Goal: Information Seeking & Learning: Check status

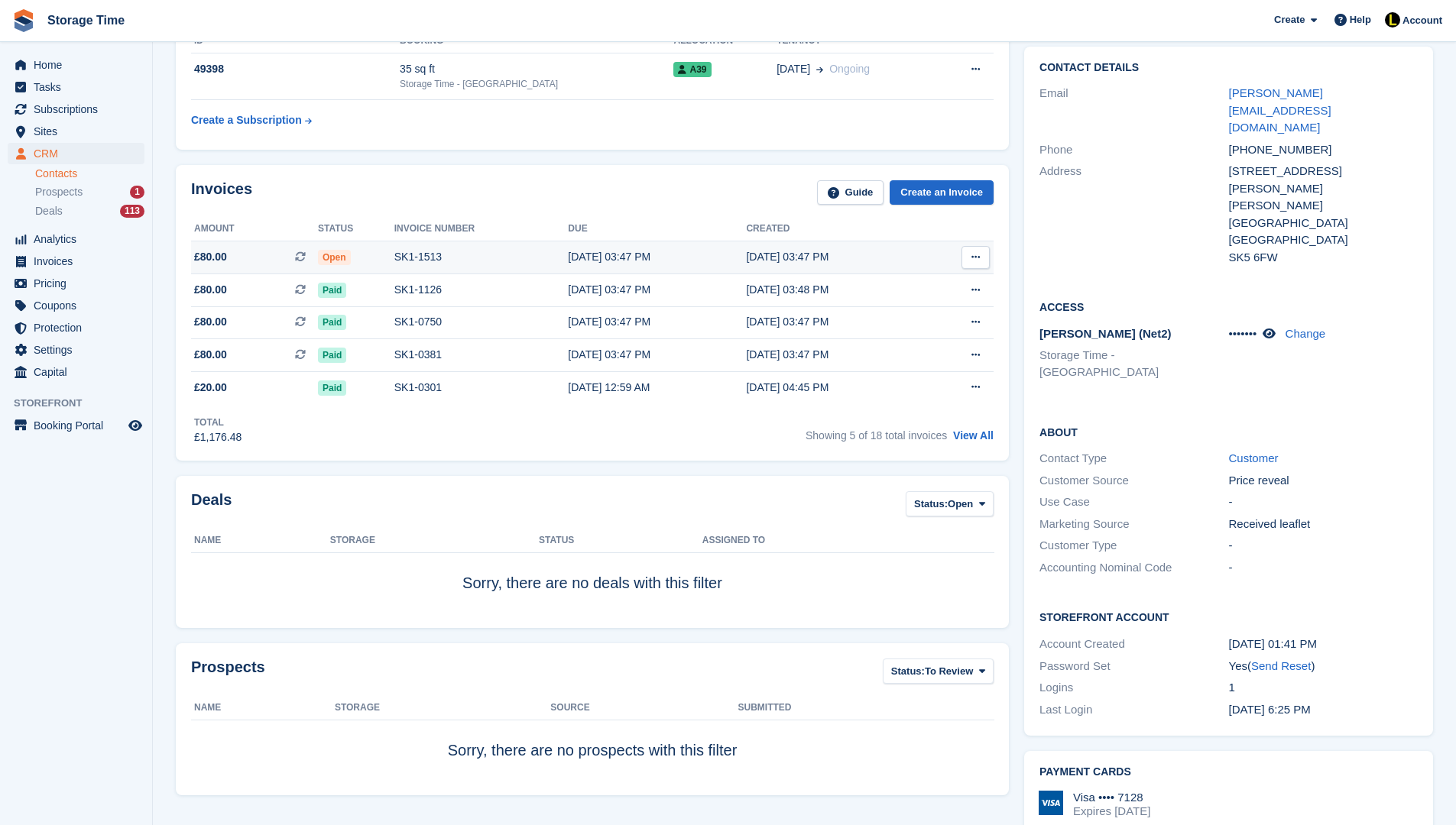
scroll to position [244, 0]
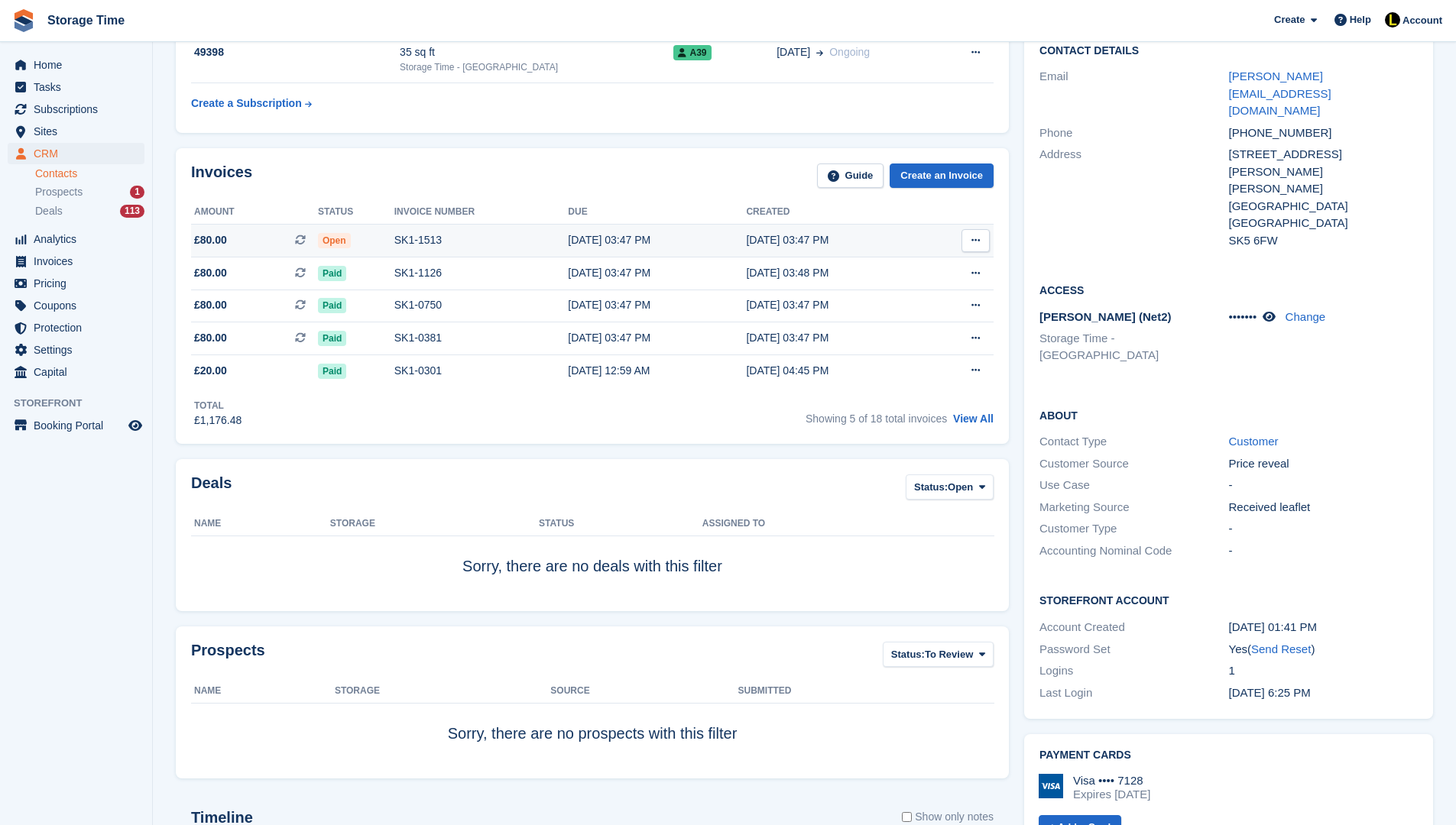
click at [451, 251] on td "SK1-1513" at bounding box center [481, 241] width 174 height 33
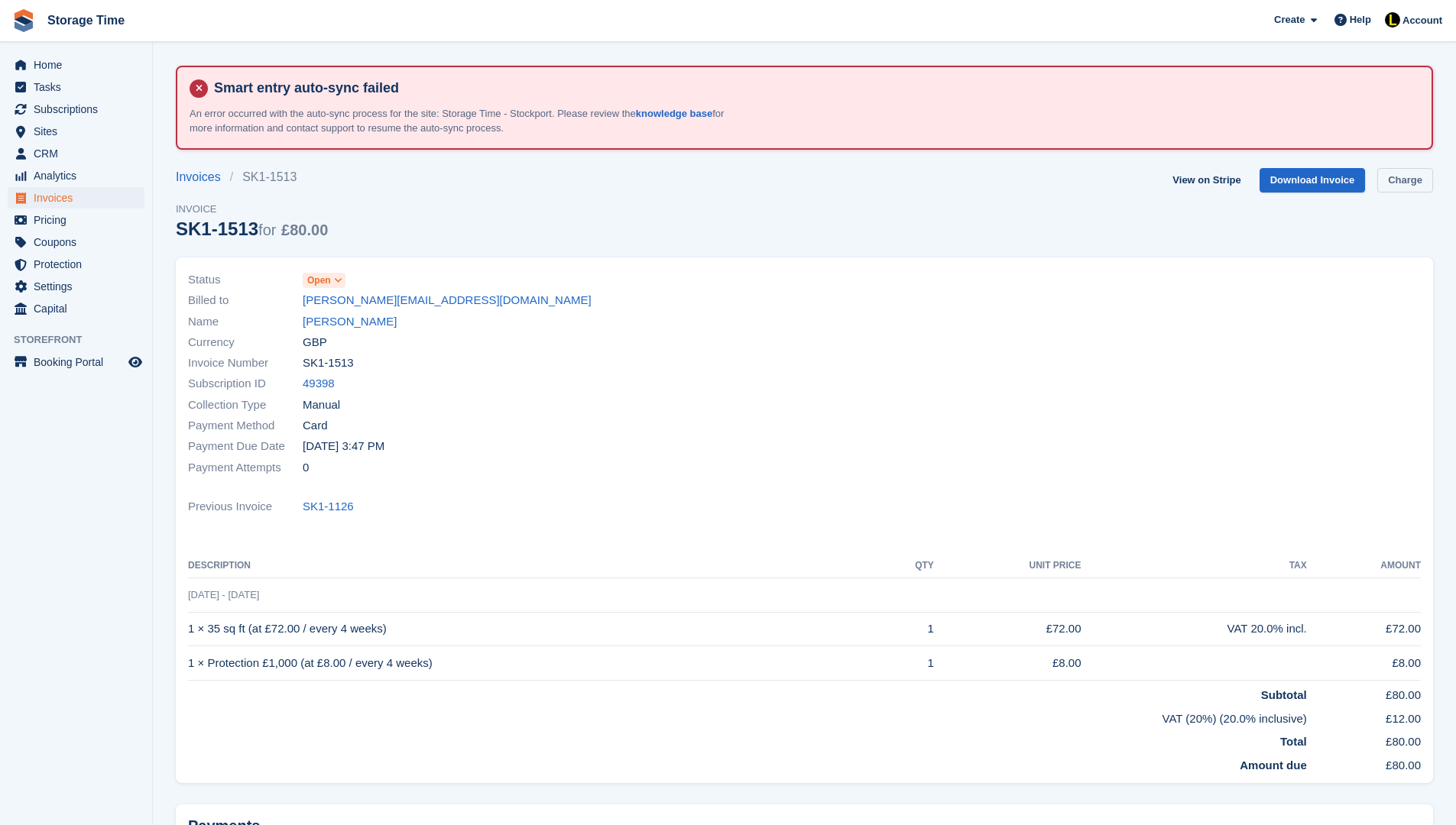
click at [1390, 189] on link "Charge" at bounding box center [1405, 181] width 56 height 25
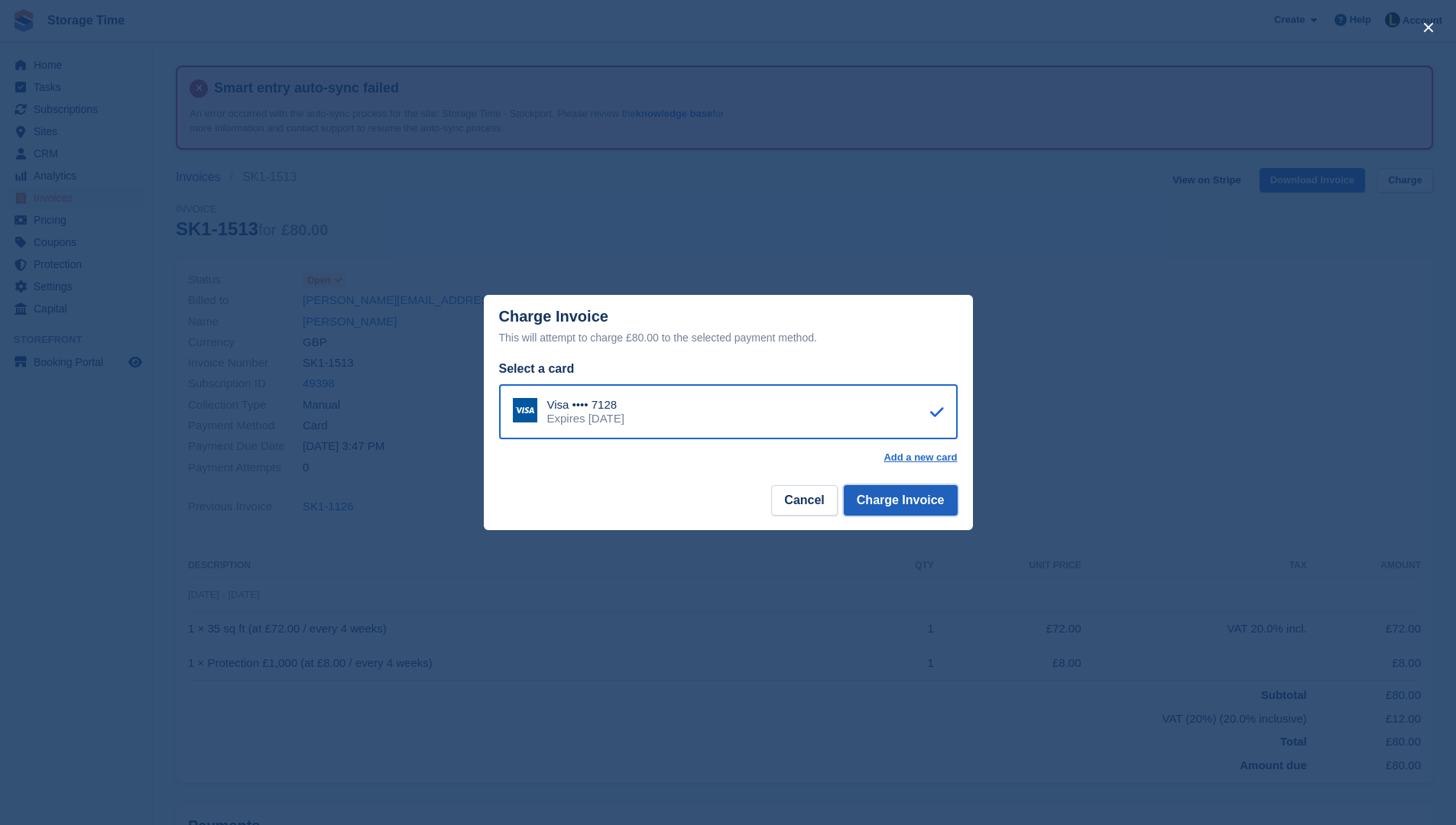
click at [899, 508] on button "Charge Invoice" at bounding box center [900, 500] width 114 height 31
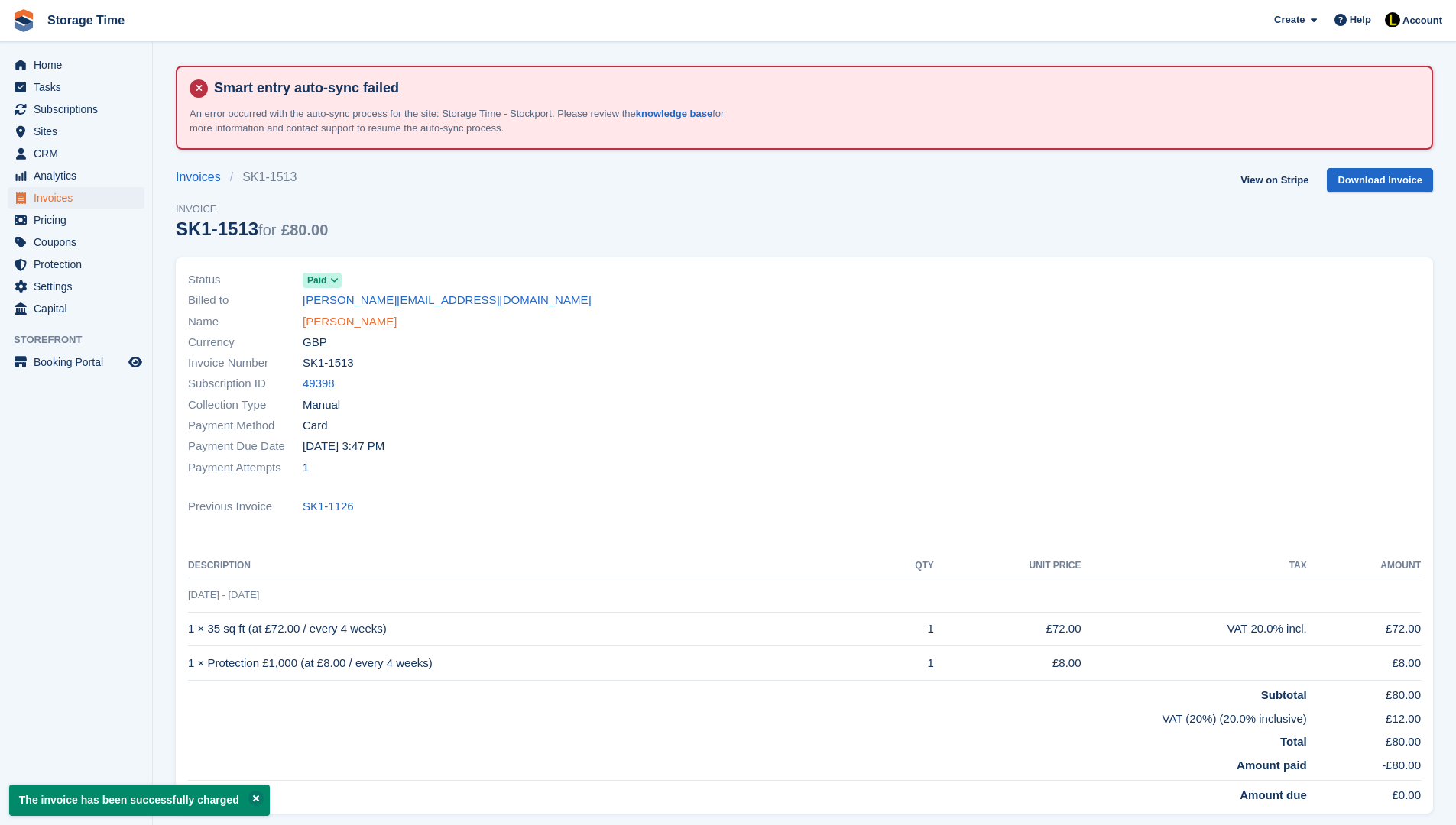
click at [341, 318] on link "Elaine Oakley" at bounding box center [349, 321] width 94 height 17
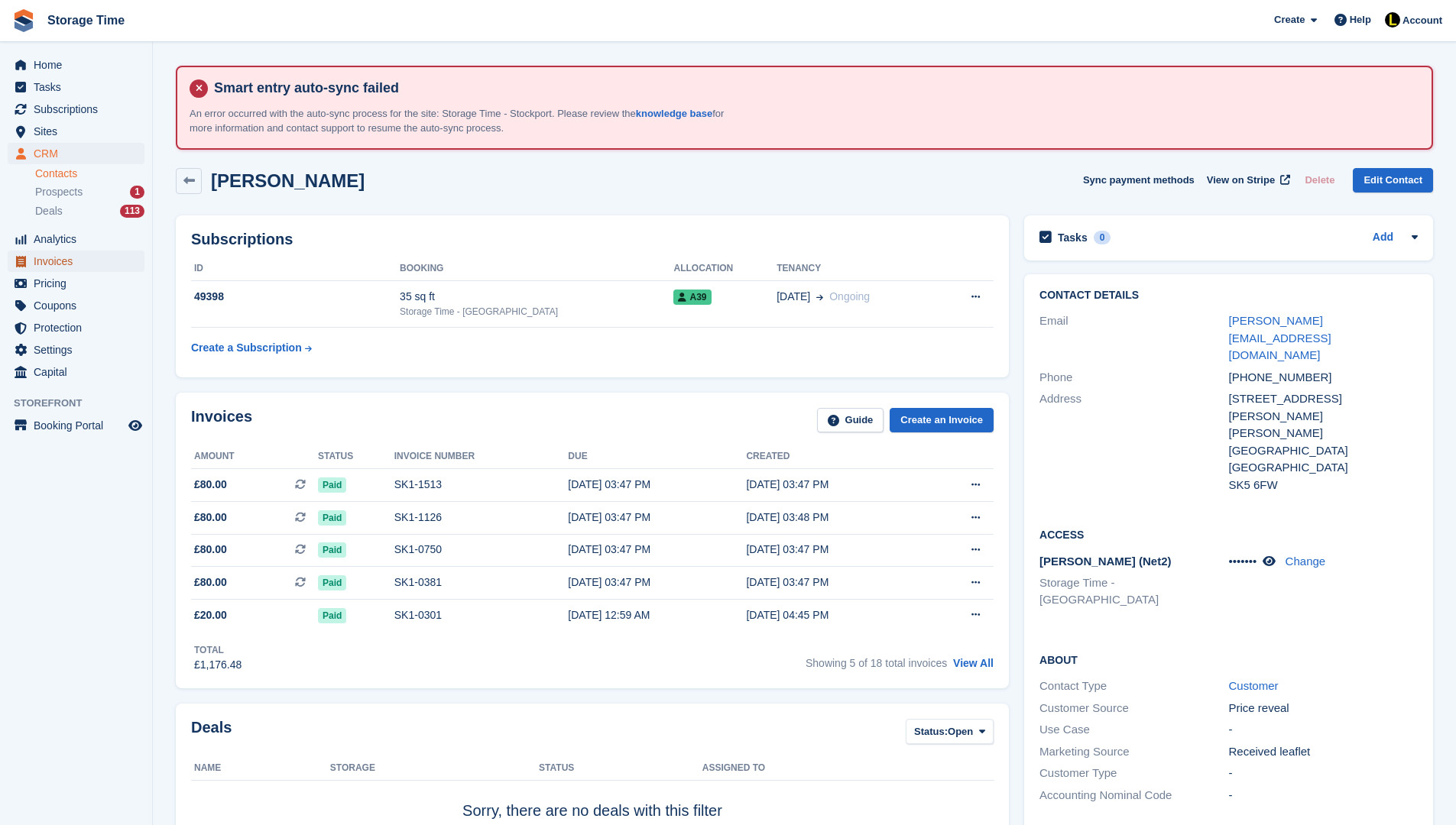
click at [66, 263] on span "Invoices" at bounding box center [80, 262] width 92 height 22
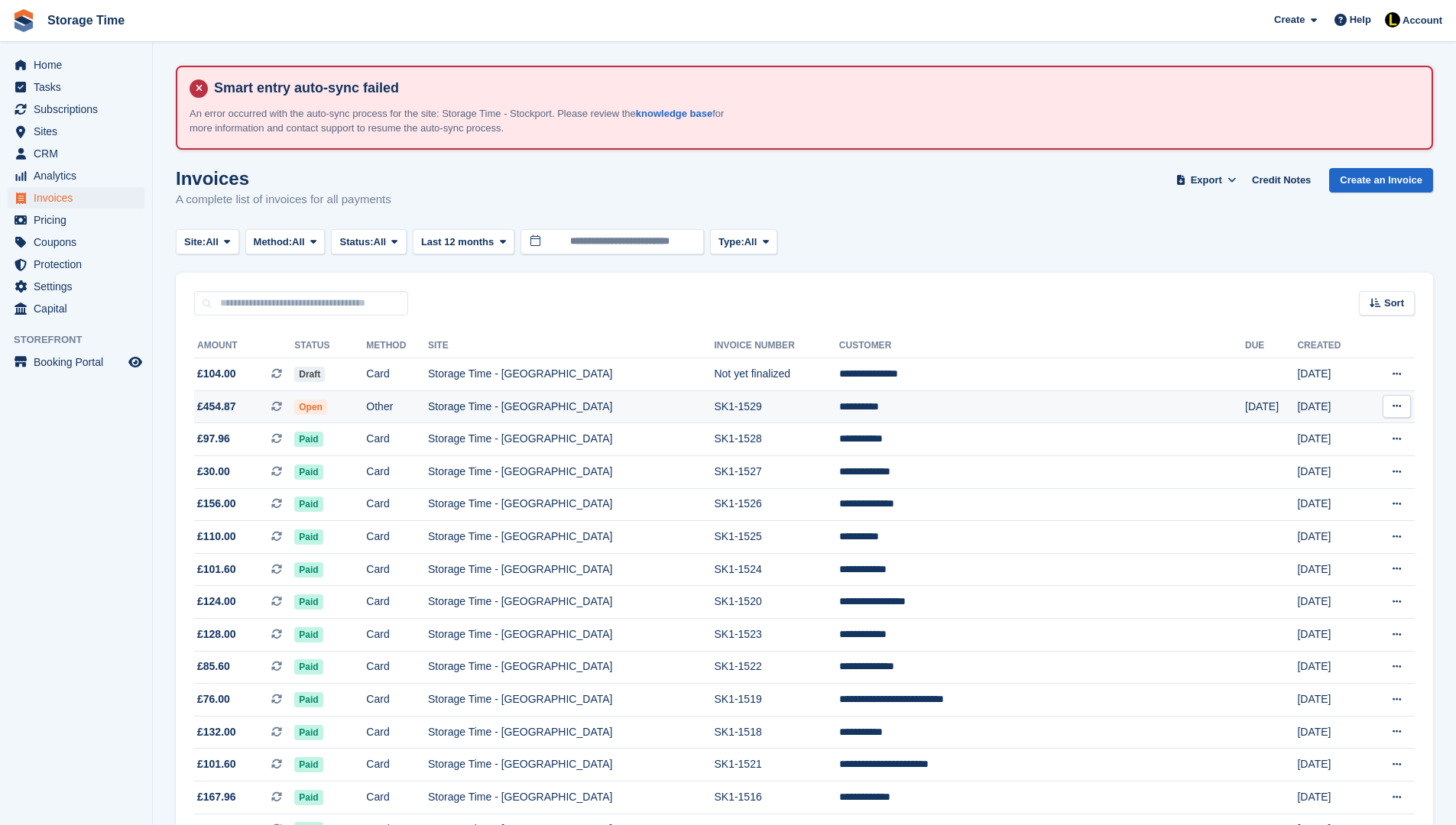
click at [366, 394] on td "Open" at bounding box center [330, 407] width 72 height 33
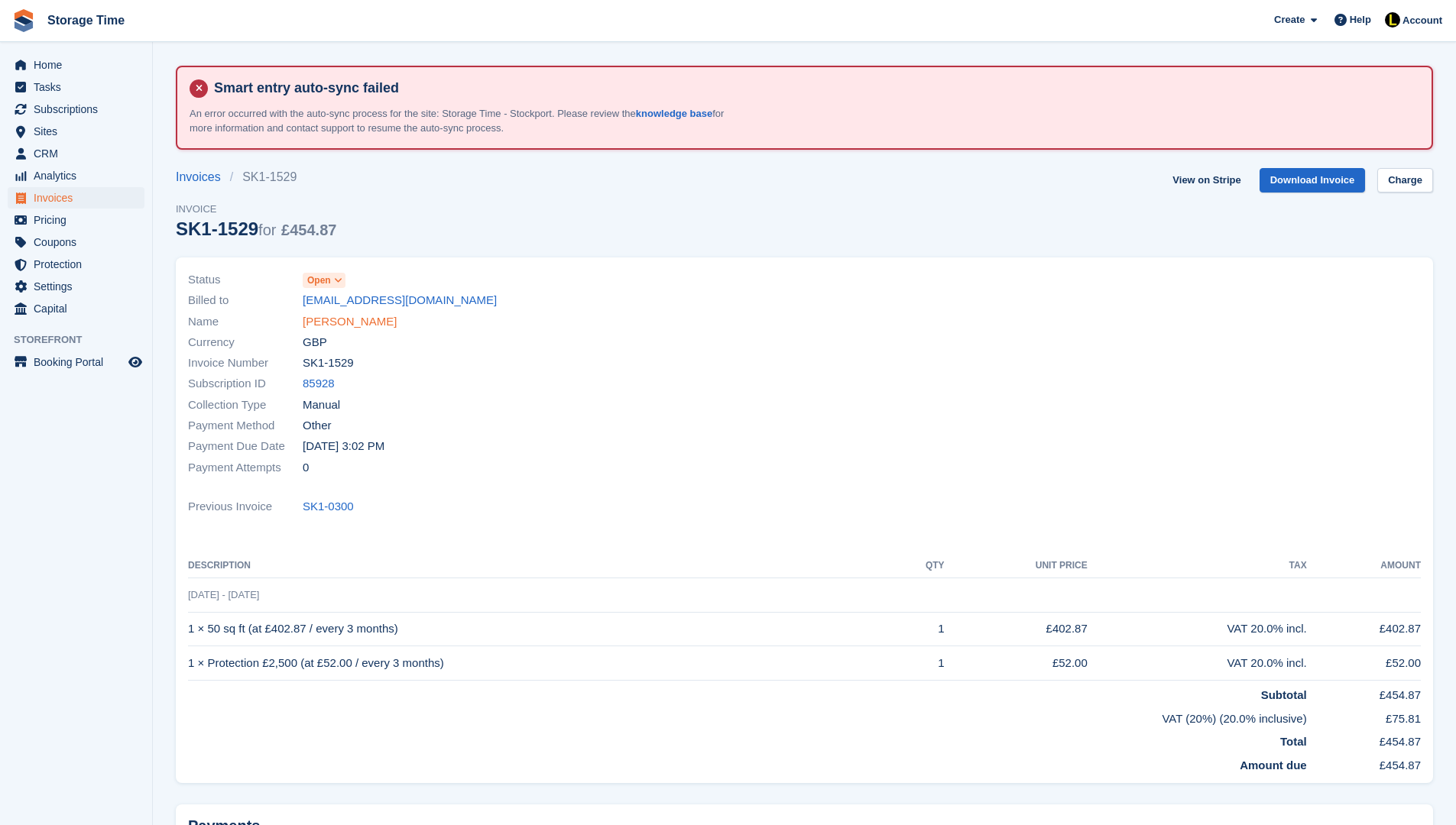
click at [351, 321] on link "Joe Farren" at bounding box center [349, 321] width 94 height 17
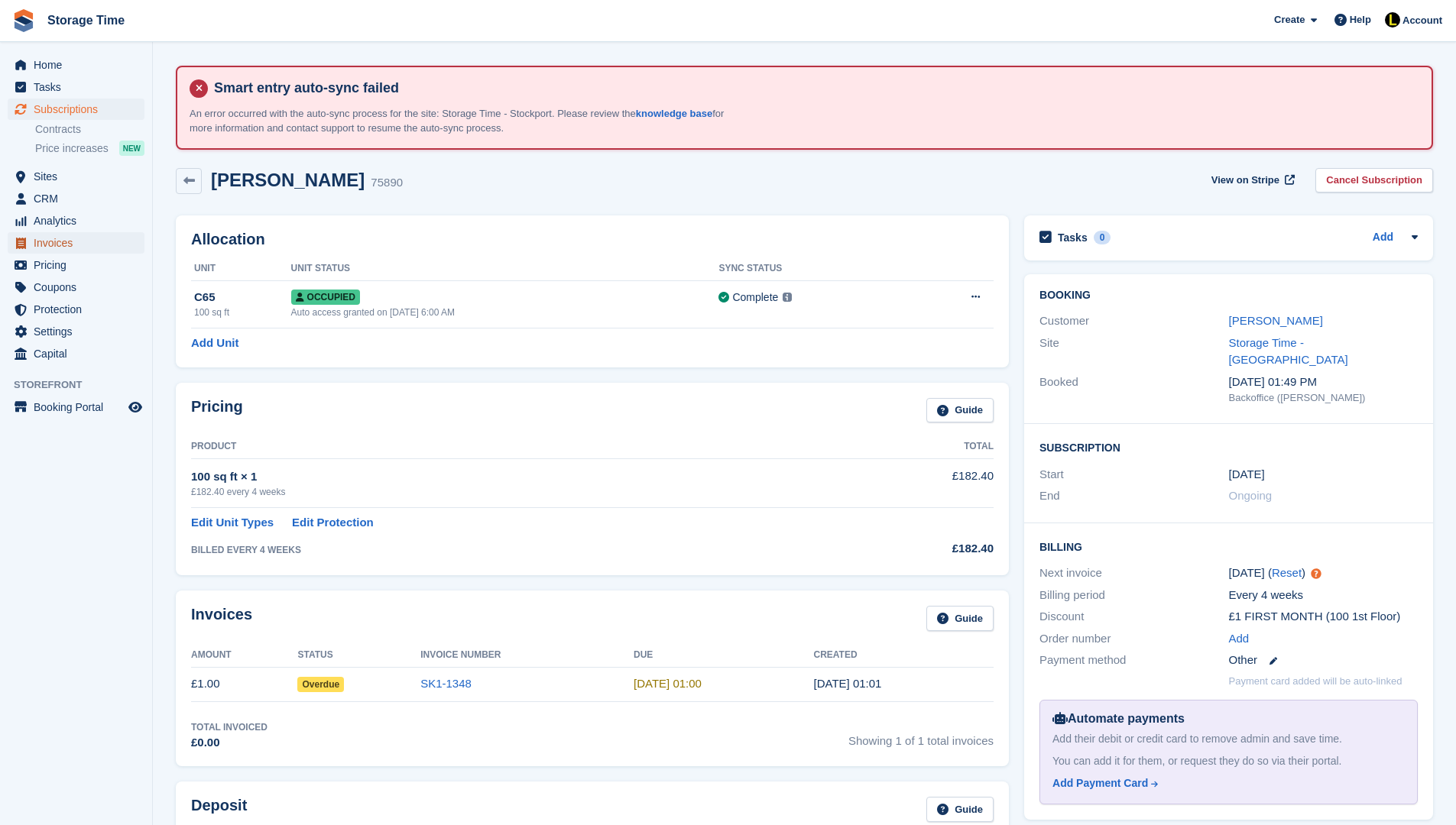
click at [117, 244] on span "Invoices" at bounding box center [80, 243] width 92 height 22
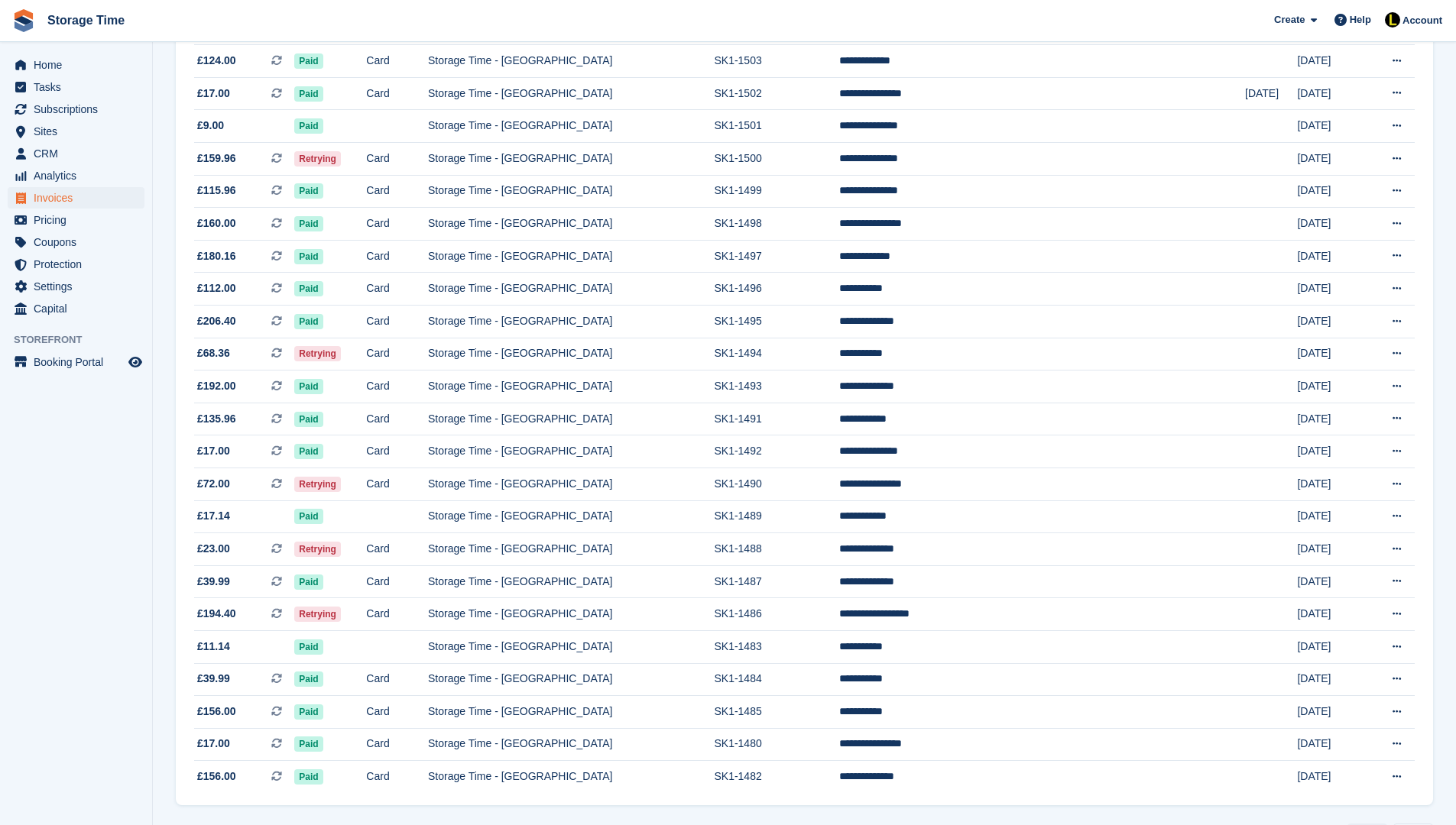
scroll to position [1223, 0]
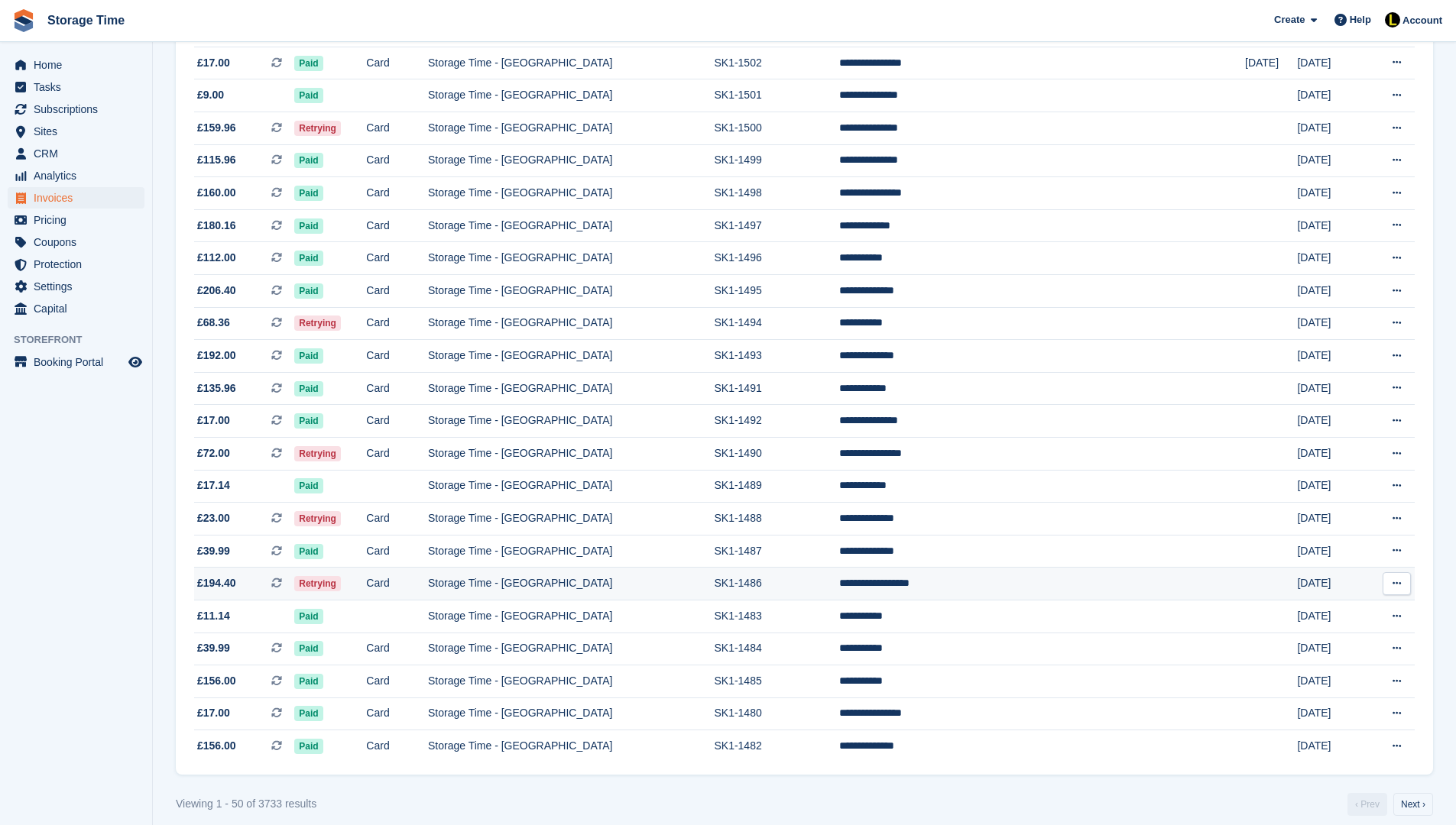
click at [549, 601] on td "Storage Time - [GEOGRAPHIC_DATA]" at bounding box center [571, 584] width 286 height 33
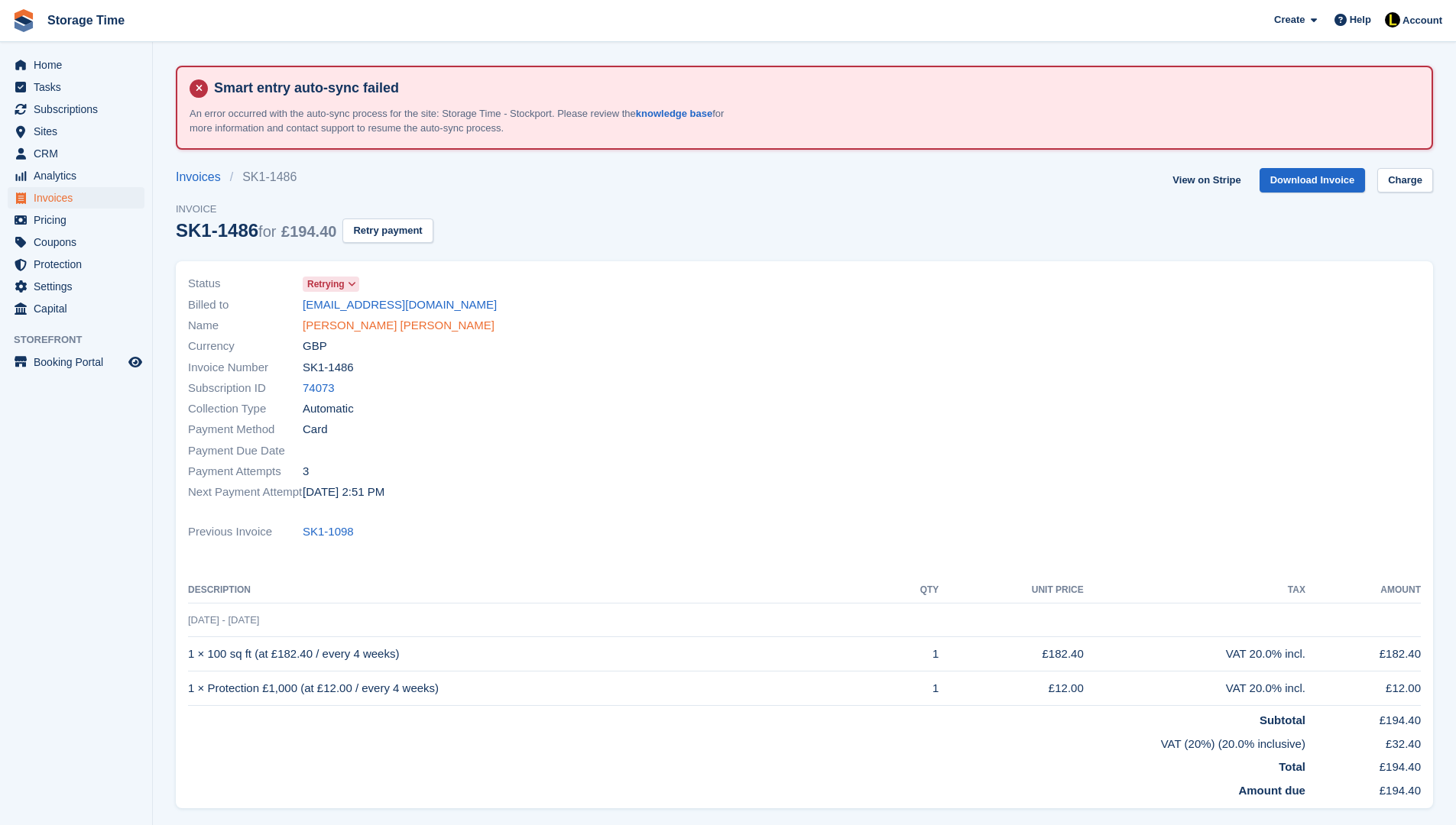
click at [378, 327] on link "[PERSON_NAME] [PERSON_NAME]" at bounding box center [399, 326] width 192 height 17
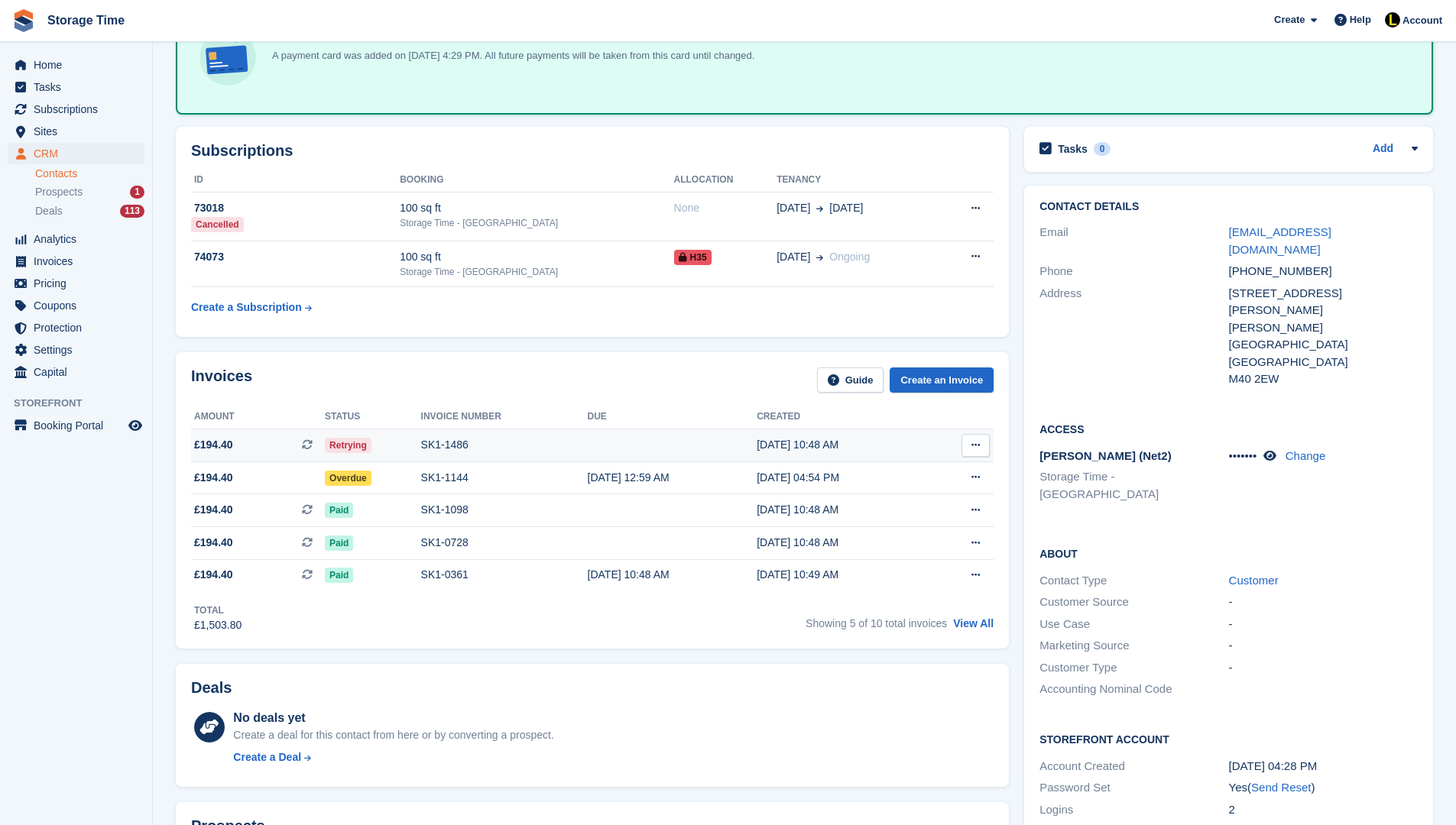
scroll to position [214, 0]
click at [80, 258] on span "Invoices" at bounding box center [80, 262] width 92 height 22
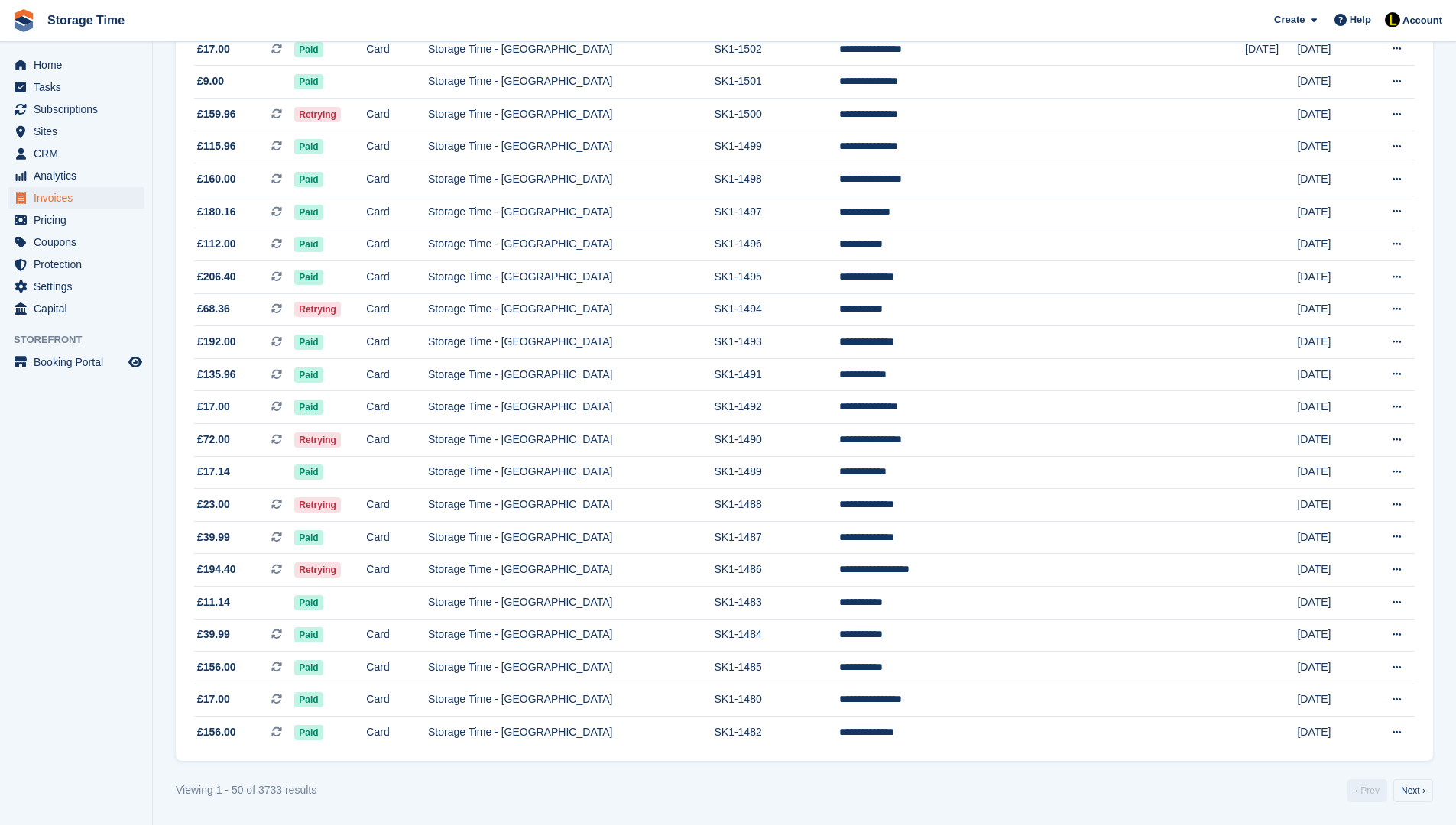
scroll to position [1275, 0]
click at [1409, 789] on link "Next ›" at bounding box center [1414, 791] width 40 height 23
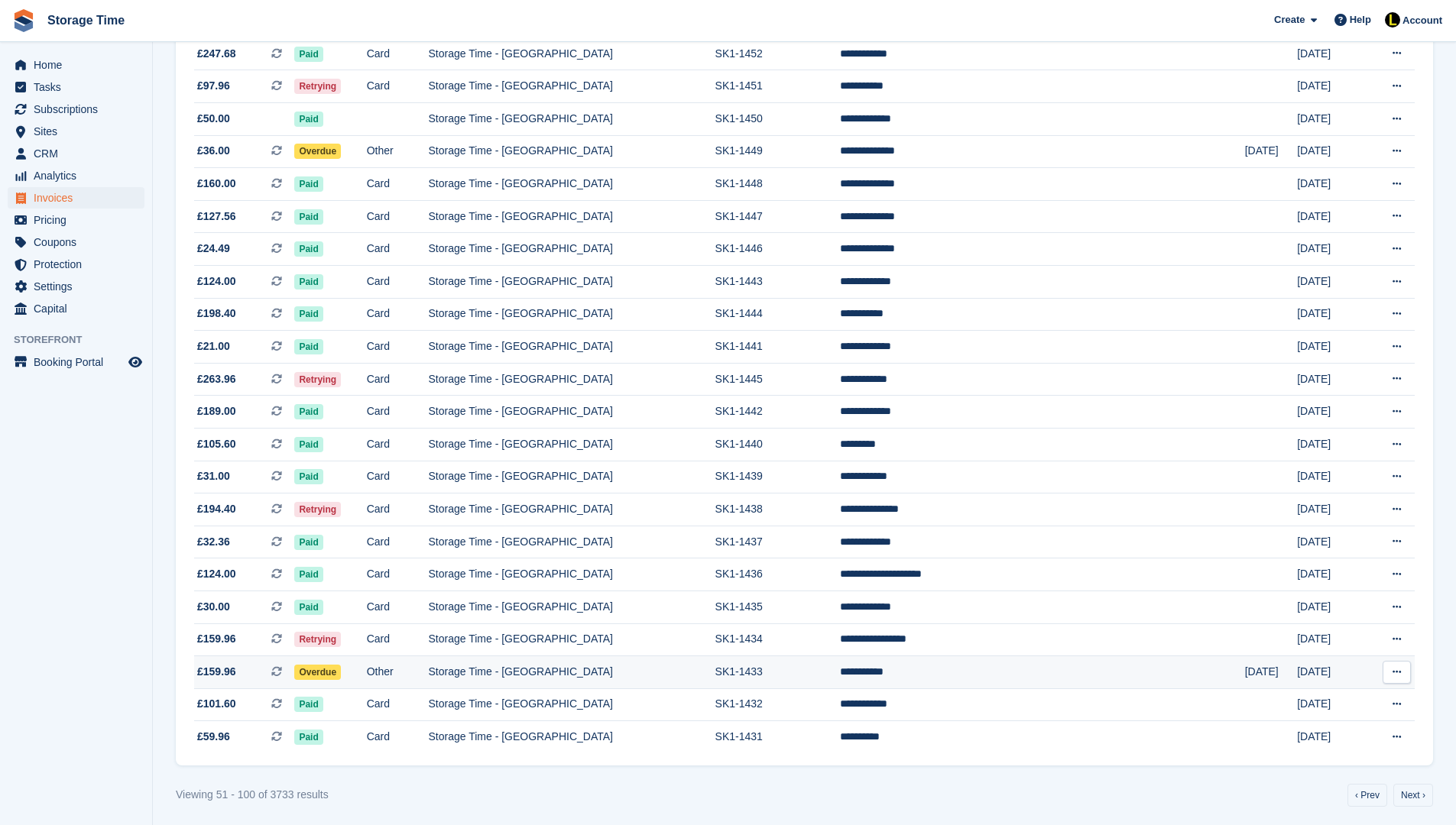
scroll to position [1275, 0]
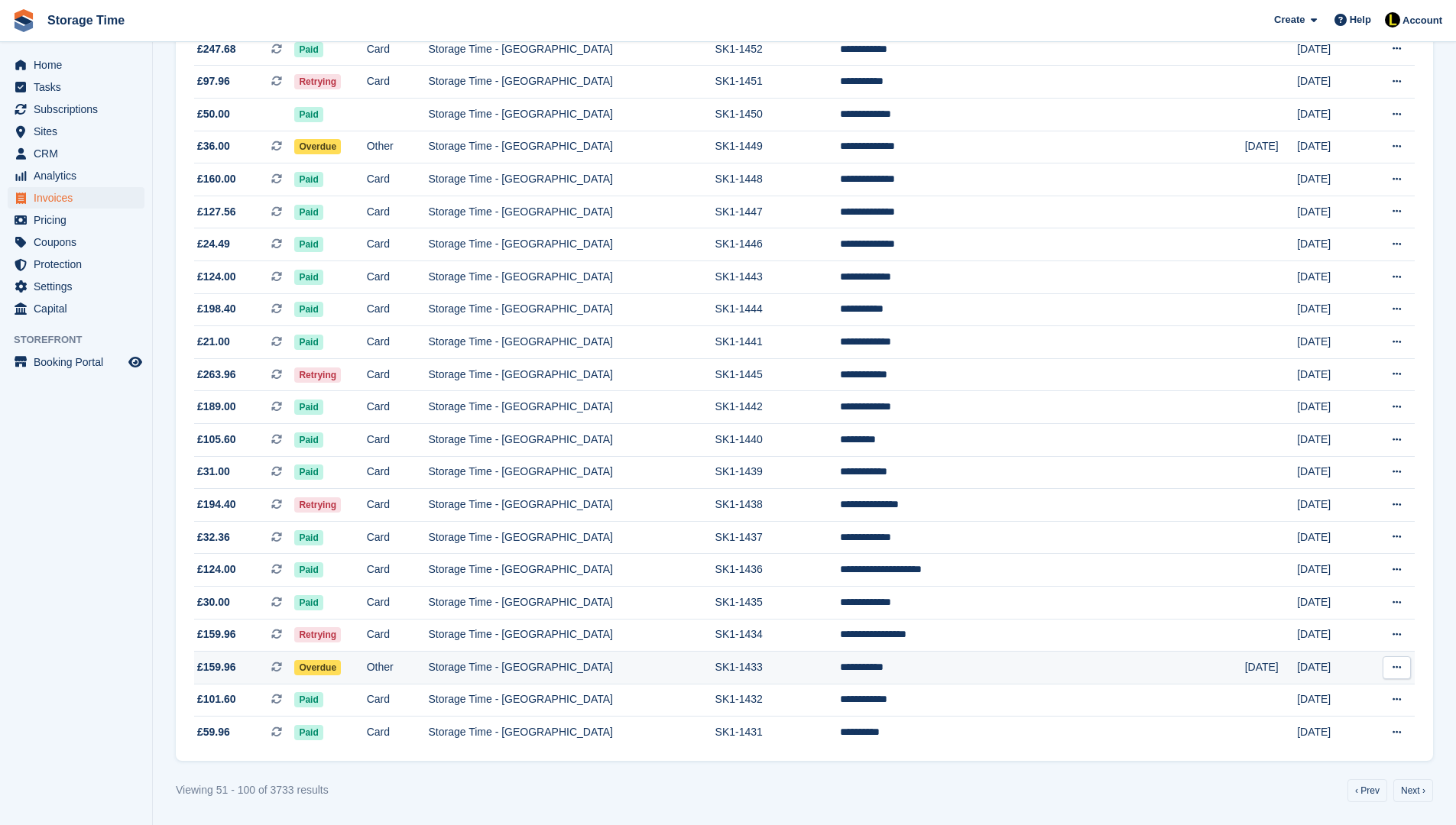
click at [841, 660] on td "SK1-1433" at bounding box center [777, 668] width 125 height 33
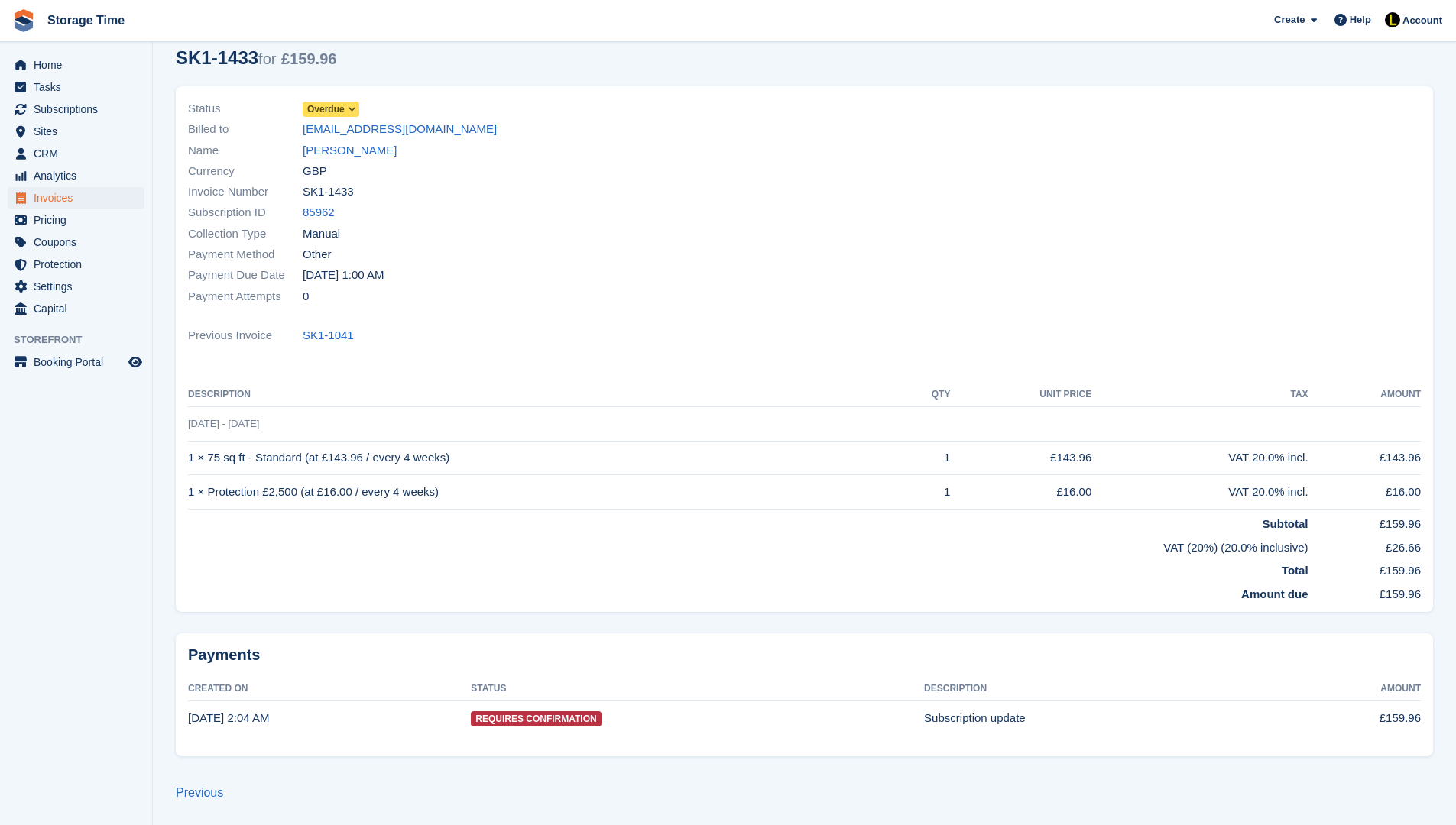
scroll to position [142, 0]
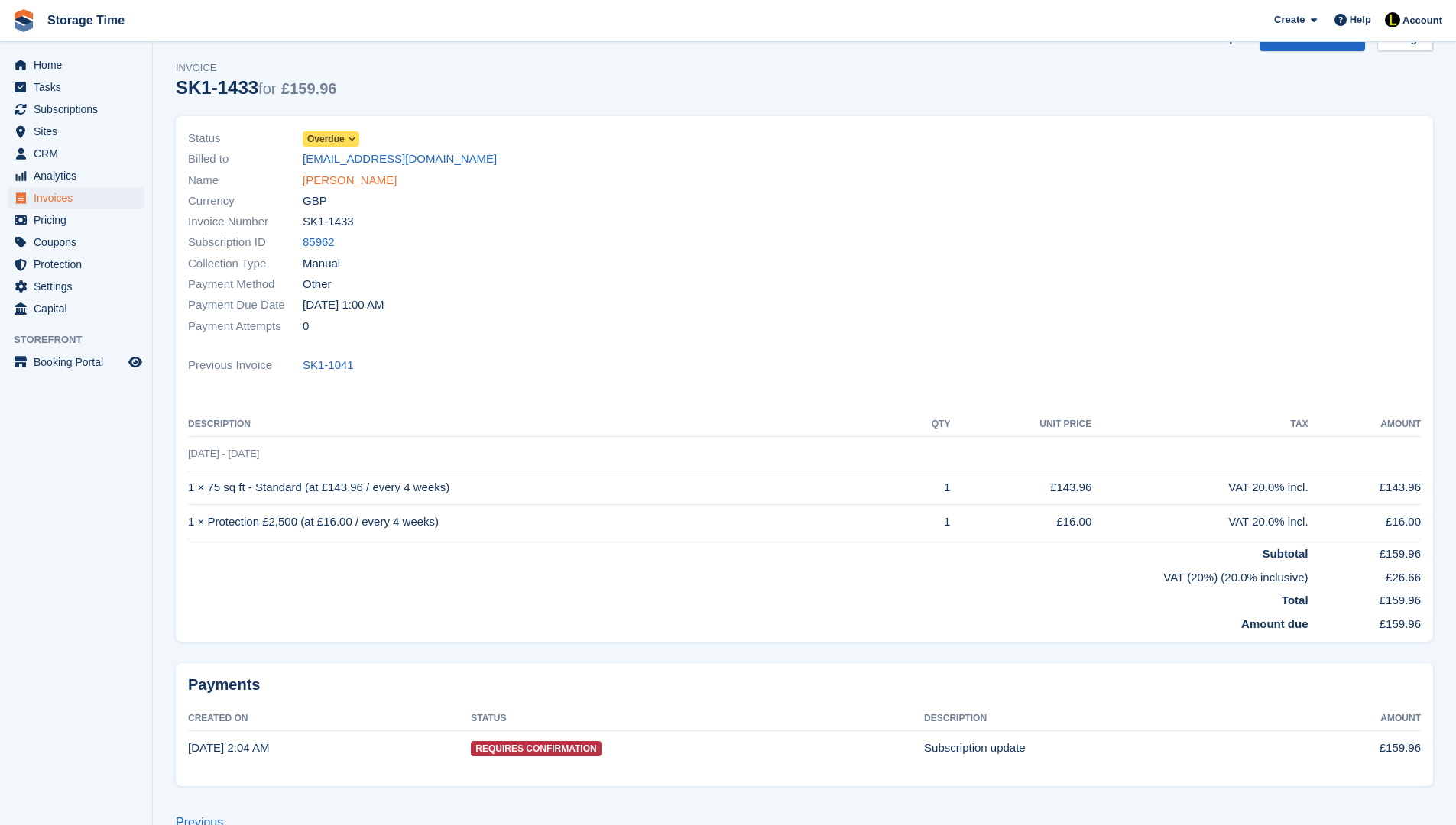
click at [359, 177] on link "Amie Jessop" at bounding box center [349, 181] width 94 height 17
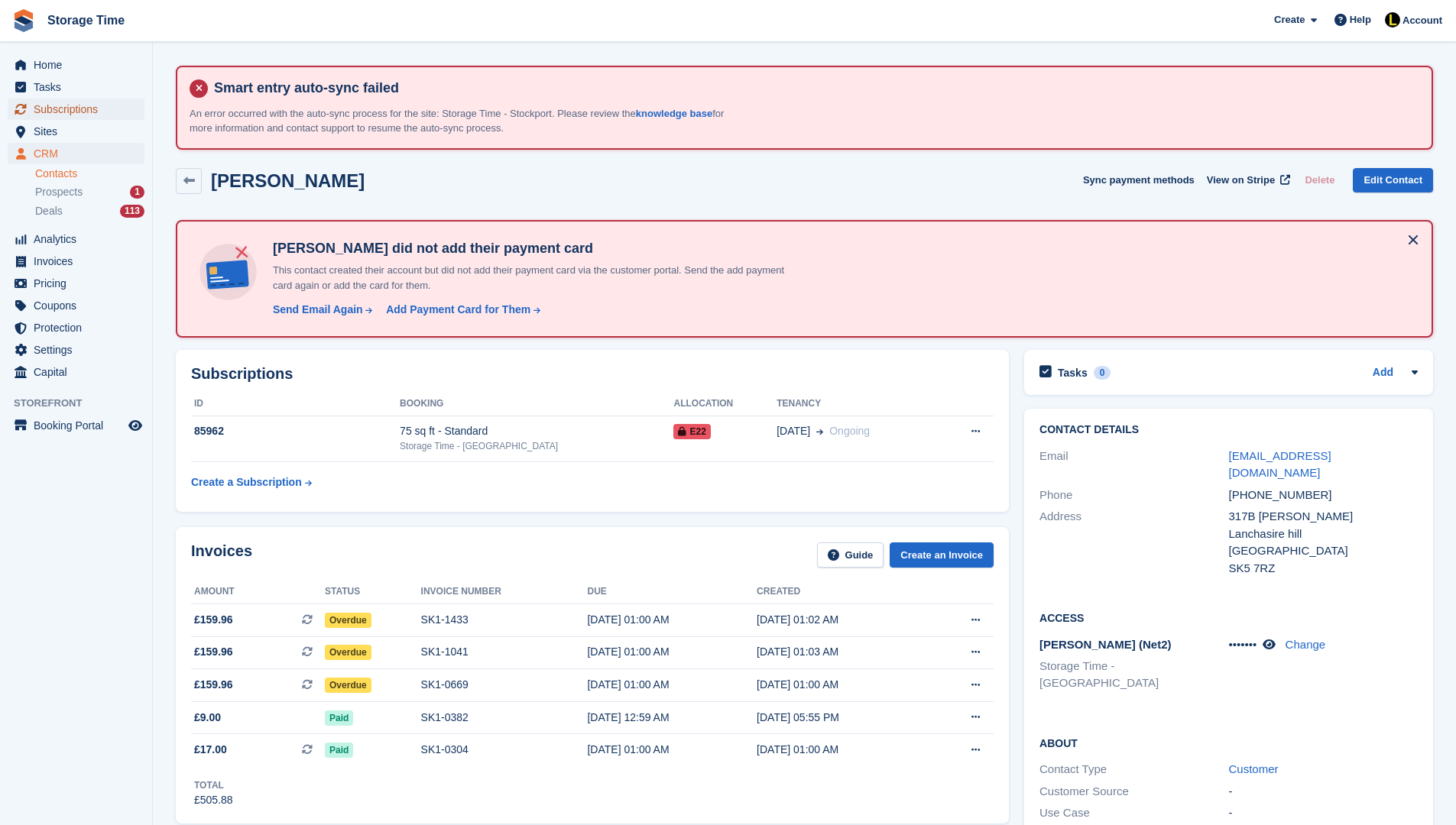
click at [67, 112] on span "Subscriptions" at bounding box center [80, 109] width 92 height 22
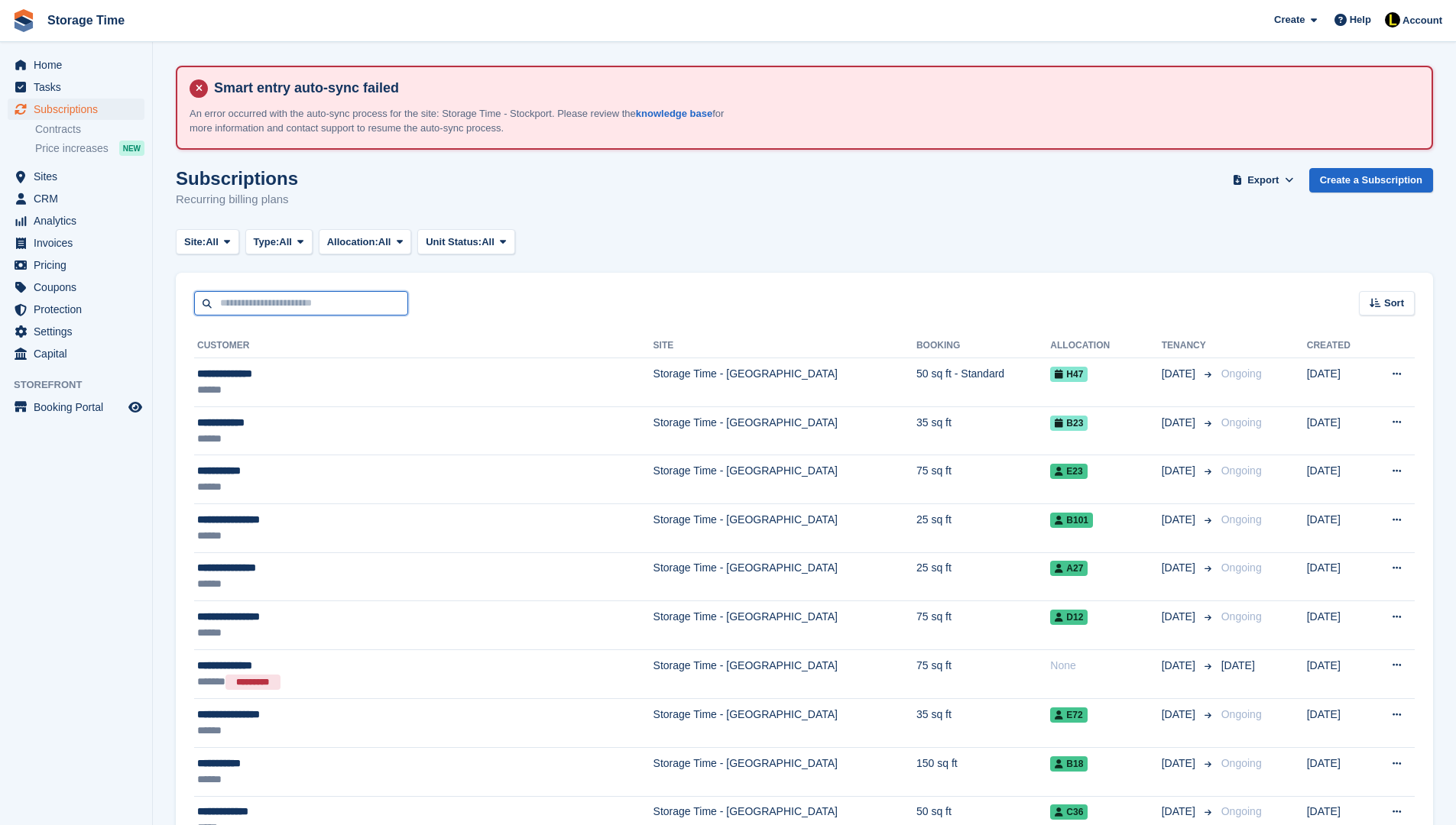
click at [225, 307] on input "text" at bounding box center [301, 303] width 214 height 25
type input "******"
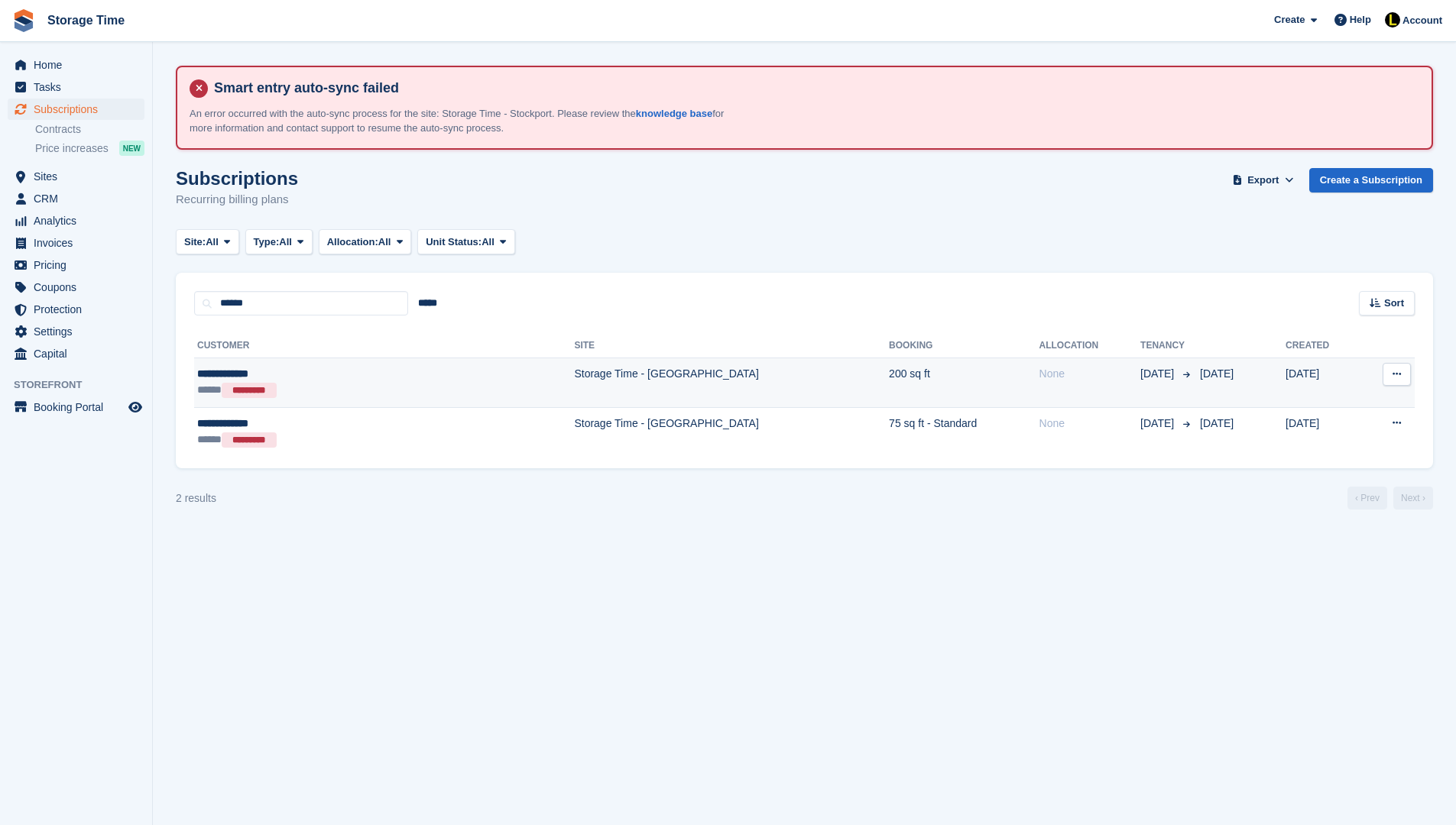
click at [341, 359] on td "**********" at bounding box center [384, 384] width 380 height 50
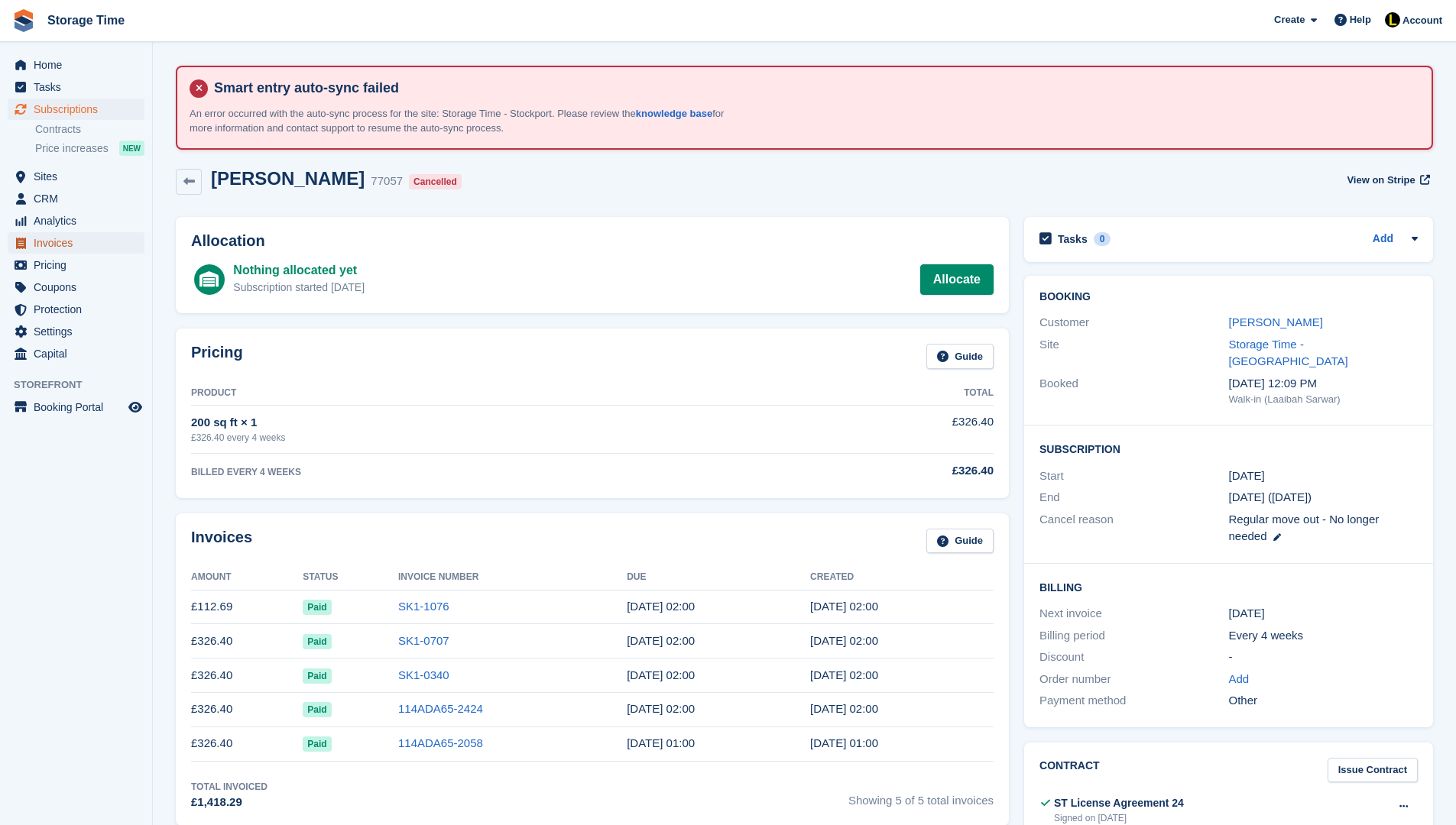
click at [43, 240] on span "Invoices" at bounding box center [80, 243] width 92 height 22
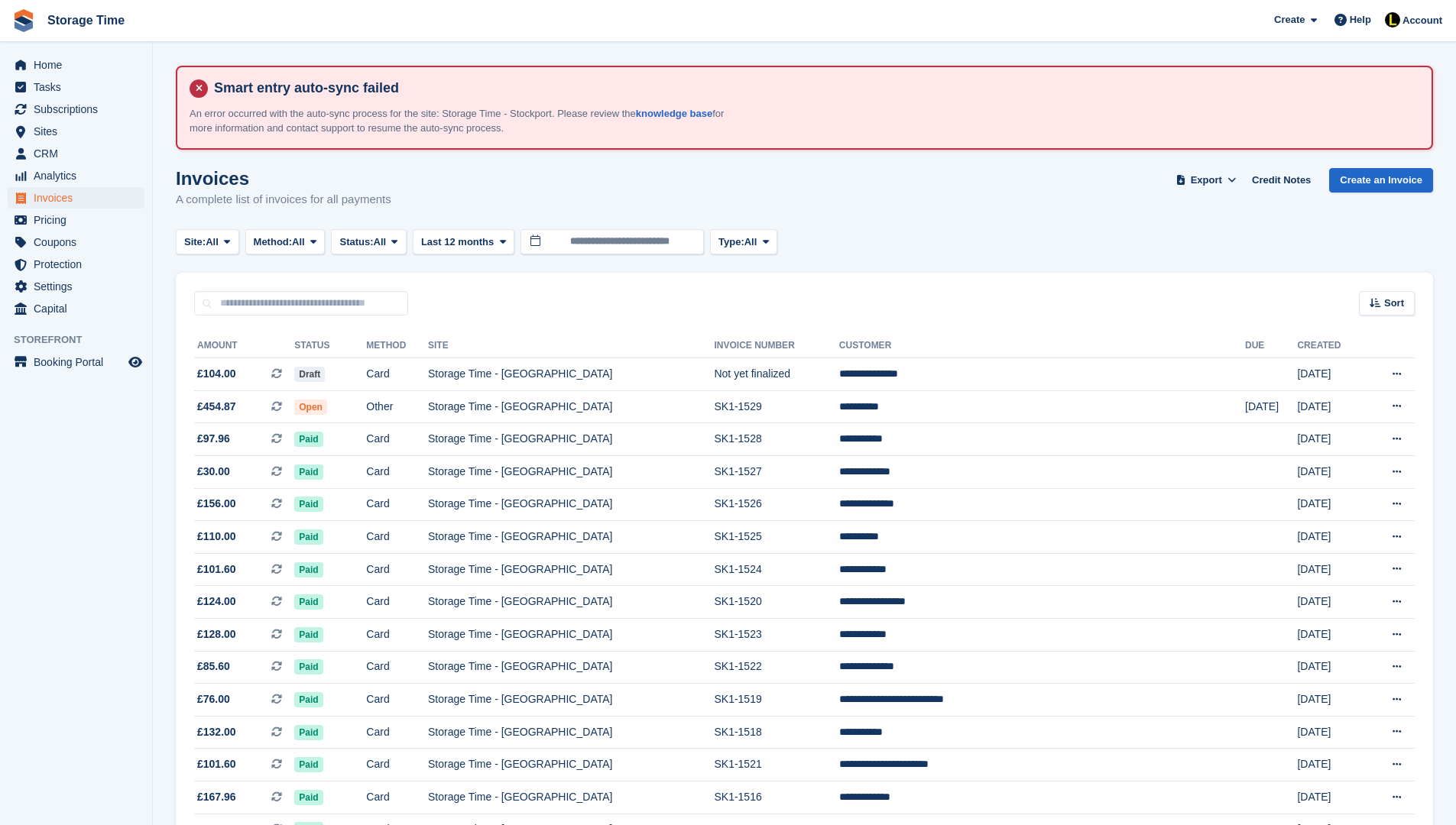
click at [281, 289] on div "Sort Sort by Date created Created (oldest first) Created (newest first)" at bounding box center [804, 294] width 1257 height 44
click at [280, 302] on input "text" at bounding box center [301, 303] width 214 height 25
type input "******"
